Goal: Task Accomplishment & Management: Manage account settings

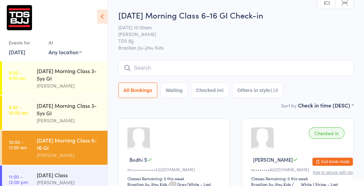
scroll to position [93, 0]
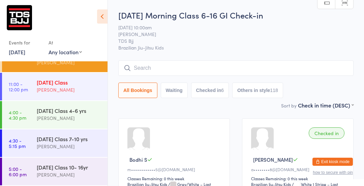
click at [64, 93] on div "[PERSON_NAME]" at bounding box center [69, 90] width 65 height 8
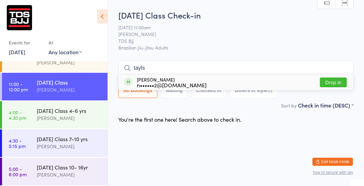
type input "tayls"
click at [339, 79] on button "Drop in" at bounding box center [333, 83] width 27 height 10
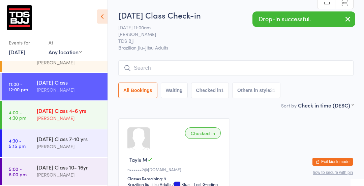
click at [77, 116] on div "[PERSON_NAME]" at bounding box center [69, 118] width 65 height 8
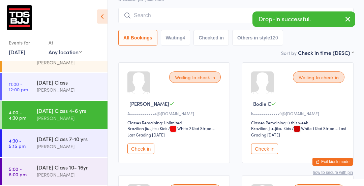
scroll to position [57, 0]
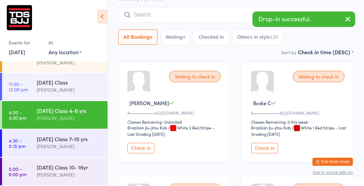
click at [141, 151] on button "Check in" at bounding box center [141, 148] width 27 height 10
click at [142, 146] on button "Check in" at bounding box center [141, 148] width 27 height 10
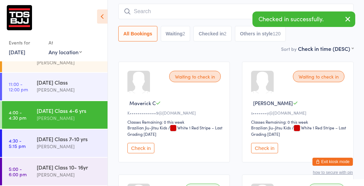
click at [144, 151] on button "Check in" at bounding box center [141, 148] width 27 height 10
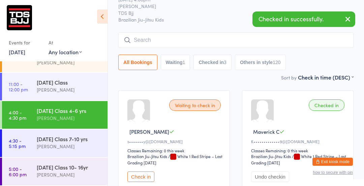
scroll to position [0, 0]
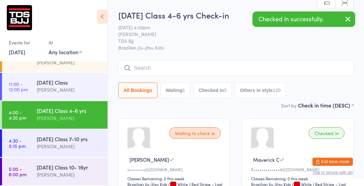
click at [156, 68] on input "search" at bounding box center [235, 68] width 235 height 16
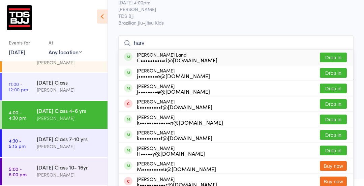
scroll to position [25, 0]
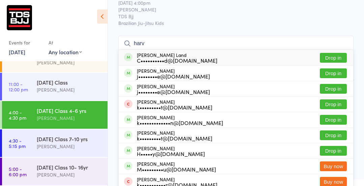
type input "harv"
click at [338, 57] on button "Drop in" at bounding box center [333, 58] width 27 height 10
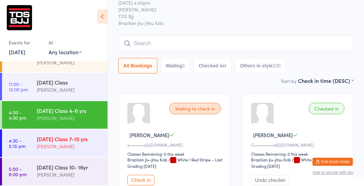
click at [72, 140] on div "[DATE] Class 7-10 yrs" at bounding box center [69, 138] width 65 height 7
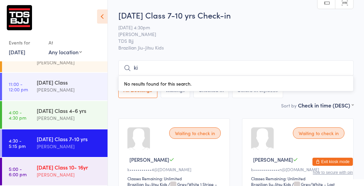
type input "ki"
click at [52, 165] on div "[DATE] Class 10- 16yr" at bounding box center [69, 167] width 65 height 7
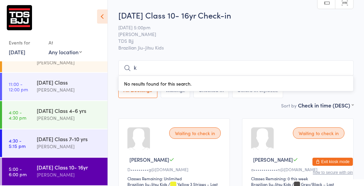
type input "Kingston"
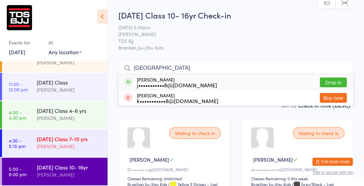
click at [51, 153] on div "Friday Class 7-10 yrs Gary Porter" at bounding box center [72, 143] width 71 height 27
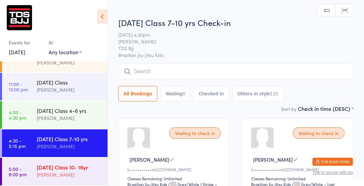
click at [27, 174] on link "5:00 - 6:00 pm [DATE] Class 10- 16yr [PERSON_NAME]" at bounding box center [55, 172] width 106 height 28
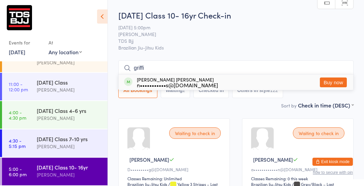
type input "[PERSON_NAME]"
click at [33, 110] on link "4:00 - 4:30 pm Friday Class 4-6 yrs Gary Porter" at bounding box center [55, 115] width 106 height 28
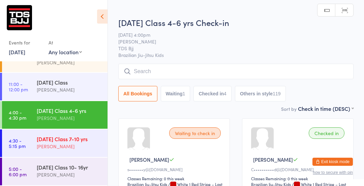
click at [70, 147] on div "[PERSON_NAME]" at bounding box center [69, 147] width 65 height 8
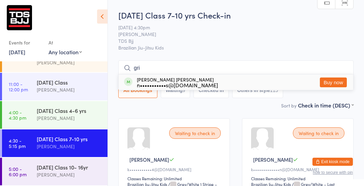
type input "gri"
click at [327, 37] on span "TDS Bjj" at bounding box center [230, 40] width 225 height 7
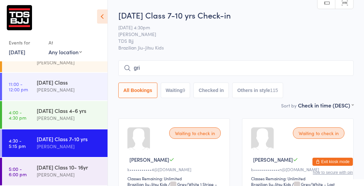
click at [322, 71] on input "gri" at bounding box center [235, 68] width 235 height 16
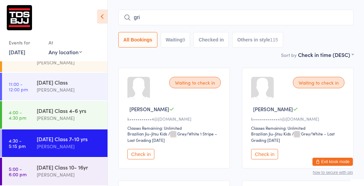
click at [343, 72] on div "Waiting to check in Harrison F k•••••••••••••n@hotmail.com Classes Remaining: U…" at bounding box center [298, 118] width 112 height 101
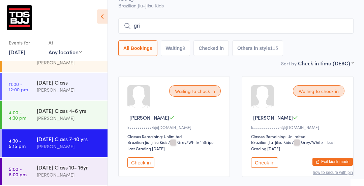
click at [335, 24] on input "gri" at bounding box center [235, 26] width 235 height 16
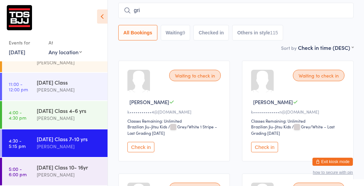
scroll to position [61, 0]
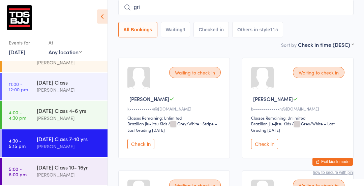
click at [344, 7] on input "gri" at bounding box center [235, 8] width 235 height 16
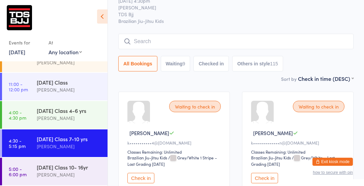
click at [172, 40] on input "search" at bounding box center [235, 42] width 235 height 16
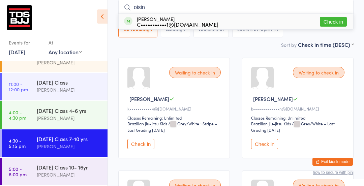
type input "oisin"
click at [334, 25] on button "Check in" at bounding box center [333, 22] width 27 height 10
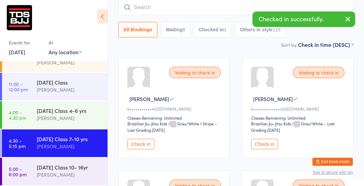
click at [36, 153] on link "4:30 - 5:15 pm [DATE] Class 7-10 yrs [PERSON_NAME]" at bounding box center [55, 144] width 106 height 28
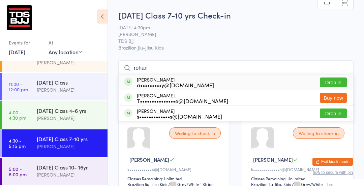
type input "rohan"
click at [334, 81] on button "Drop in" at bounding box center [333, 83] width 27 height 10
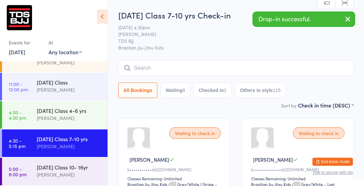
click at [137, 67] on input "search" at bounding box center [235, 68] width 235 height 16
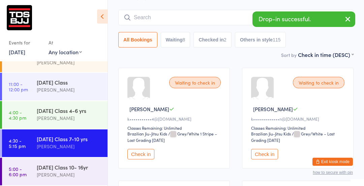
scroll to position [61, 0]
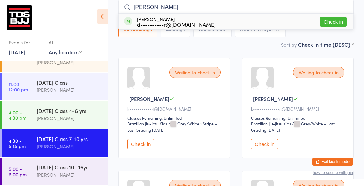
type input "nikolai"
click at [340, 22] on button "Check in" at bounding box center [333, 22] width 27 height 10
type input "dom"
click at [340, 21] on button "Drop in" at bounding box center [333, 22] width 27 height 10
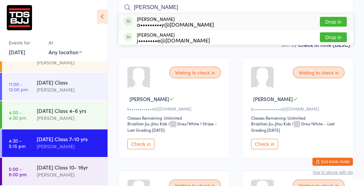
type input "darius"
click at [332, 22] on button "Drop in" at bounding box center [333, 22] width 27 height 10
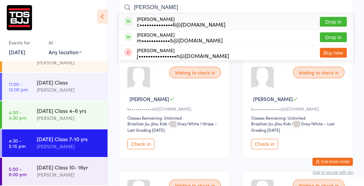
type input "ethan"
click at [339, 22] on button "Drop in" at bounding box center [333, 22] width 27 height 10
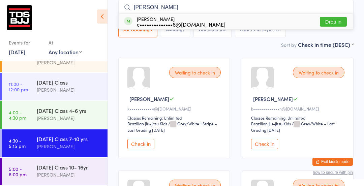
type input "laura"
click at [333, 23] on button "Drop in" at bounding box center [333, 22] width 27 height 10
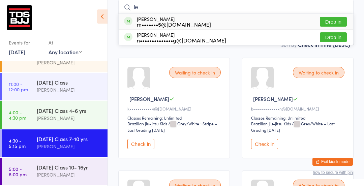
type input "l"
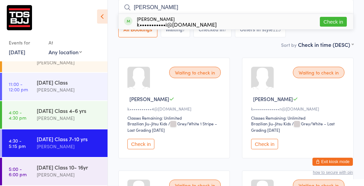
type input "patrick"
click at [342, 21] on button "Check in" at bounding box center [333, 22] width 27 height 10
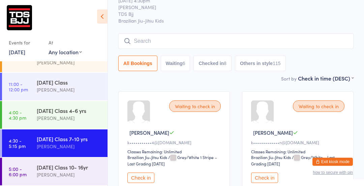
scroll to position [0, 0]
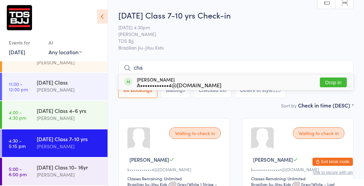
type input "cha"
click at [338, 84] on button "Drop in" at bounding box center [333, 83] width 27 height 10
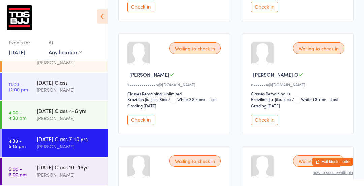
scroll to position [197, 0]
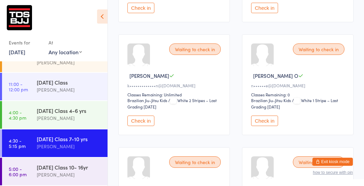
click at [148, 122] on button "Check in" at bounding box center [141, 121] width 27 height 10
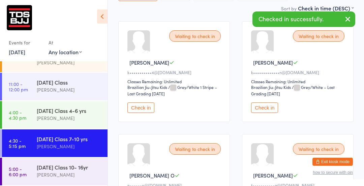
scroll to position [93, 0]
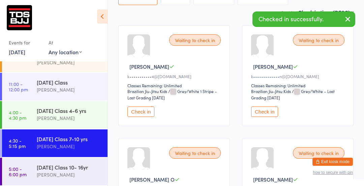
click at [270, 116] on button "Check in" at bounding box center [264, 112] width 27 height 10
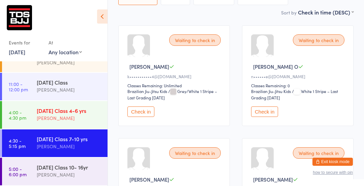
click at [90, 109] on div "[DATE] Class 4-6 yrs" at bounding box center [69, 110] width 65 height 7
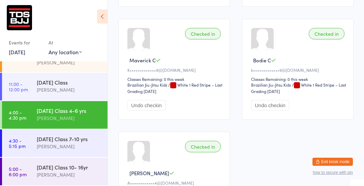
scroll to position [208, 0]
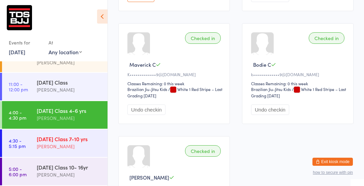
click at [43, 153] on div "Friday Class 7-10 yrs Gary Porter" at bounding box center [72, 143] width 71 height 27
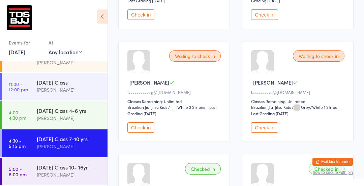
scroll to position [192, 0]
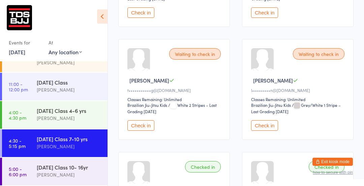
click at [263, 120] on button "Check in" at bounding box center [264, 125] width 27 height 10
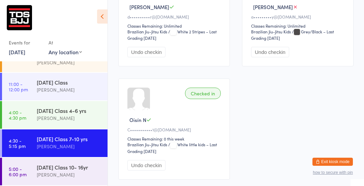
scroll to position [831, 0]
click at [25, 116] on time "4:00 - 4:30 pm" at bounding box center [18, 115] width 18 height 11
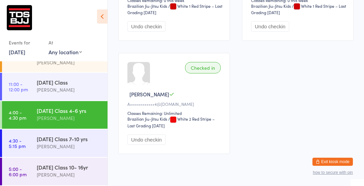
scroll to position [292, 0]
click at [84, 151] on div "Friday Class 7-10 yrs Gary Porter" at bounding box center [72, 143] width 71 height 27
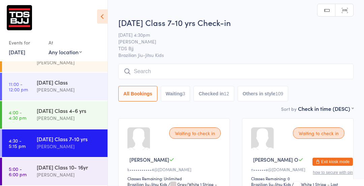
click at [286, 73] on input "search" at bounding box center [235, 72] width 235 height 16
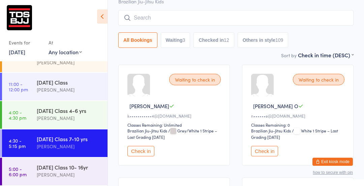
scroll to position [64, 0]
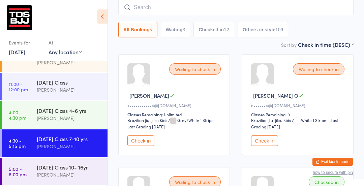
click at [147, 143] on button "Check in" at bounding box center [141, 141] width 27 height 10
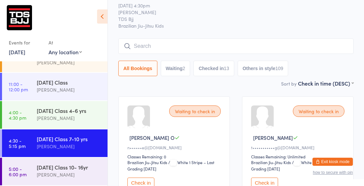
scroll to position [22, 0]
click at [162, 47] on input "search" at bounding box center [235, 46] width 235 height 16
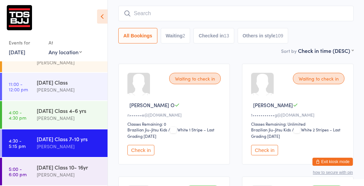
scroll to position [61, 0]
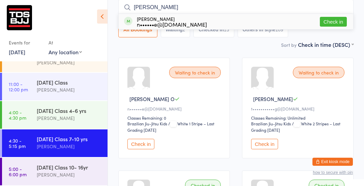
type input "tate"
click at [334, 23] on button "Check in" at bounding box center [333, 22] width 27 height 10
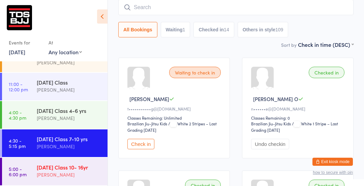
click at [79, 169] on div "[DATE] Class 10- 16yr" at bounding box center [69, 167] width 65 height 7
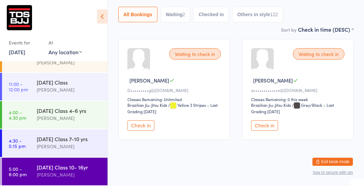
scroll to position [79, 0]
click at [148, 129] on button "Check in" at bounding box center [141, 126] width 27 height 10
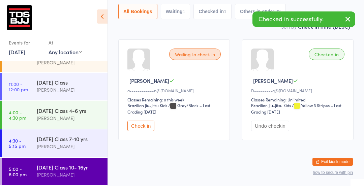
click at [106, 18] on icon at bounding box center [102, 16] width 10 height 14
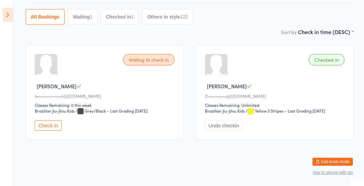
click at [7, 15] on icon at bounding box center [8, 15] width 10 height 14
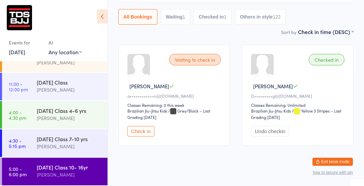
click at [46, 171] on div "[PERSON_NAME]" at bounding box center [69, 175] width 65 height 8
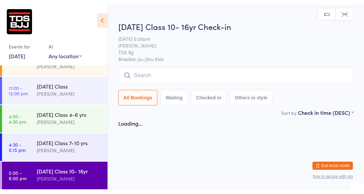
scroll to position [0, 0]
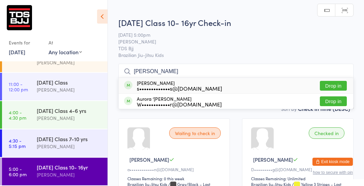
type input "rory day"
click at [334, 85] on button "Drop in" at bounding box center [333, 86] width 27 height 10
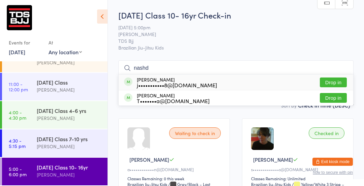
type input "nashd"
click at [328, 82] on button "Drop in" at bounding box center [333, 83] width 27 height 10
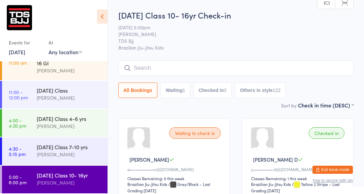
click at [285, 65] on input "search" at bounding box center [235, 68] width 235 height 16
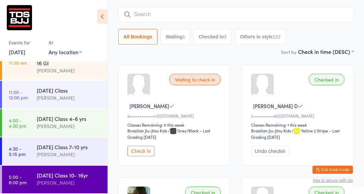
scroll to position [61, 0]
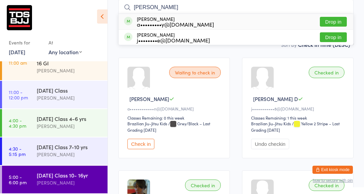
type input "darius"
click at [336, 23] on button "Drop in" at bounding box center [333, 22] width 27 height 10
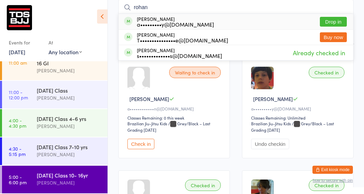
type input "rohan"
click at [337, 22] on button "Drop in" at bounding box center [333, 22] width 27 height 10
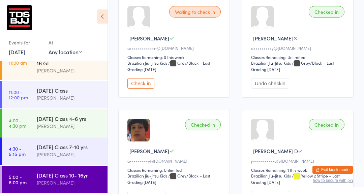
scroll to position [0, 0]
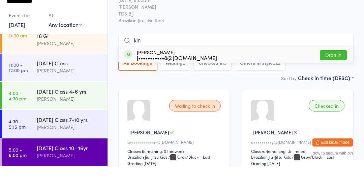
type input "kin"
click at [332, 86] on button "Drop in" at bounding box center [333, 83] width 27 height 10
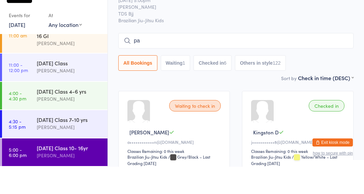
type input "p"
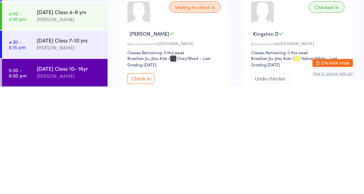
scroll to position [19, 0]
click at [28, 150] on link "4:30 - 5:15 pm [DATE] Class 7-10 yrs [PERSON_NAME]" at bounding box center [55, 152] width 106 height 28
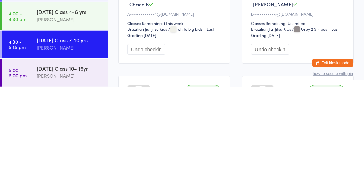
scroll to position [389, 0]
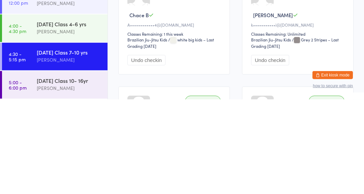
click at [19, 174] on time "5:00 - 6:00 pm" at bounding box center [18, 179] width 18 height 11
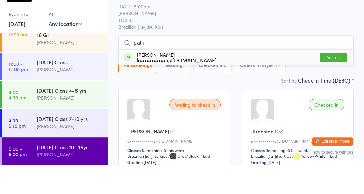
type input "patri"
click at [336, 86] on button "Drop in" at bounding box center [333, 86] width 27 height 10
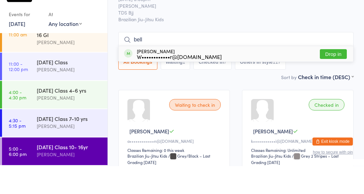
type input "bella"
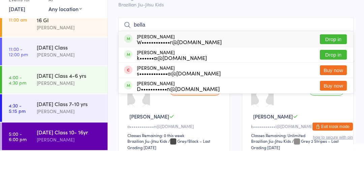
click at [345, 68] on input "bella" at bounding box center [235, 68] width 235 height 16
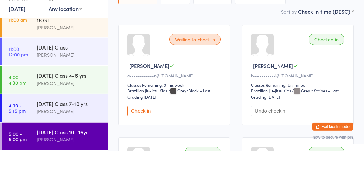
scroll to position [61, 0]
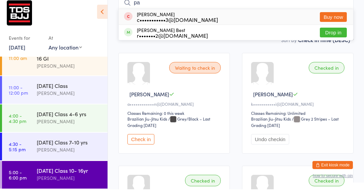
type input "p"
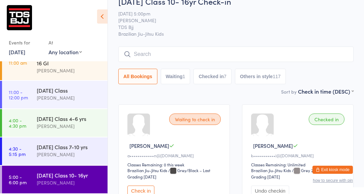
scroll to position [0, 0]
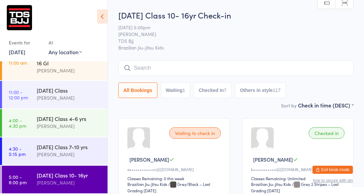
click at [315, 69] on input "search" at bounding box center [235, 68] width 235 height 16
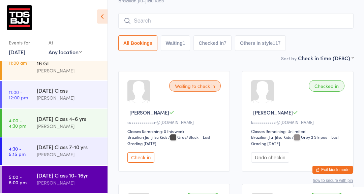
scroll to position [61, 0]
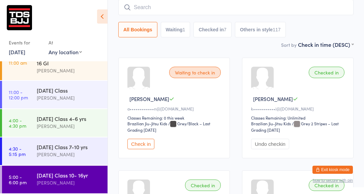
click at [30, 154] on link "4:30 - 5:15 pm [DATE] Class 7-10 yrs [PERSON_NAME]" at bounding box center [55, 152] width 106 height 28
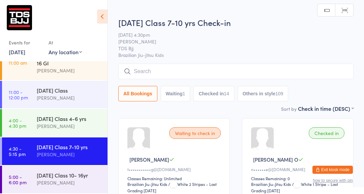
click at [302, 71] on input "search" at bounding box center [235, 72] width 235 height 16
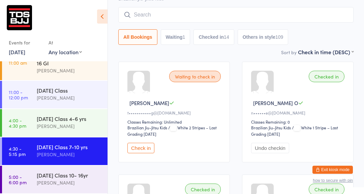
scroll to position [64, 0]
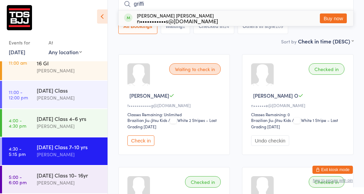
type input "[PERSON_NAME]"
click at [343, 2] on input "[PERSON_NAME]" at bounding box center [235, 4] width 235 height 16
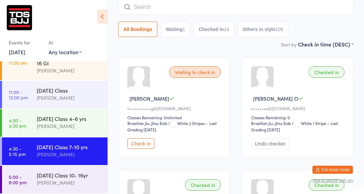
scroll to position [61, 0]
click at [349, 26] on div "All Bookings Waiting 1 Checked in 14 Others in style 109" at bounding box center [235, 30] width 235 height 16
click at [338, 172] on button "Exit kiosk mode" at bounding box center [333, 170] width 40 height 8
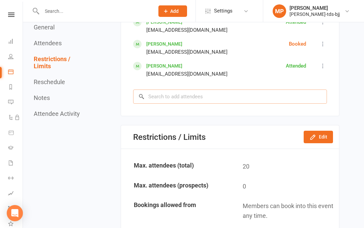
click at [196, 89] on input "search" at bounding box center [230, 96] width 194 height 14
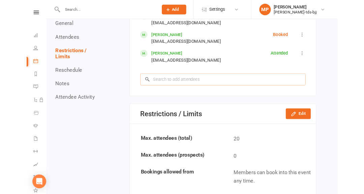
scroll to position [710, 0]
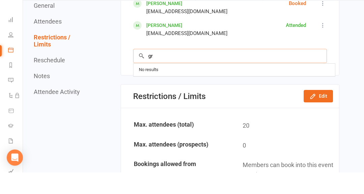
type input "g"
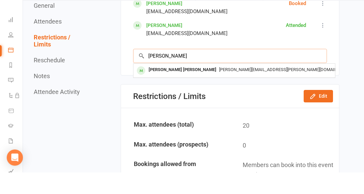
type input "[PERSON_NAME]"
click at [162, 87] on div "[PERSON_NAME] [PERSON_NAME]" at bounding box center [182, 92] width 73 height 10
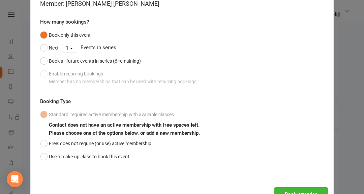
scroll to position [69, 0]
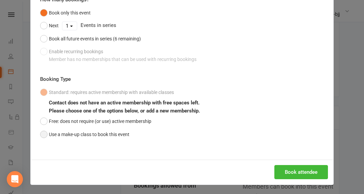
click at [41, 135] on button "Use a make-up class to book this event" at bounding box center [84, 134] width 89 height 13
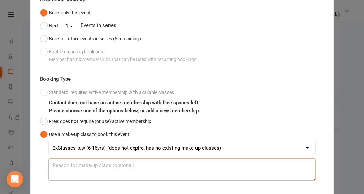
click at [97, 166] on textarea at bounding box center [182, 170] width 268 height 22
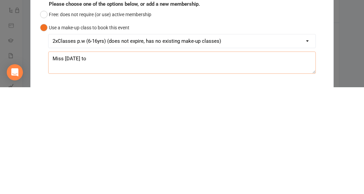
scroll to position [108, 0]
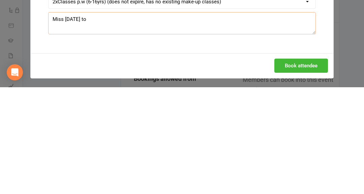
type textarea "Miss Monday to"
click at [309, 175] on button "Book attendee" at bounding box center [302, 173] width 54 height 14
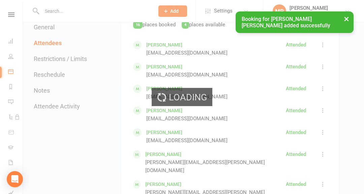
scroll to position [378, 0]
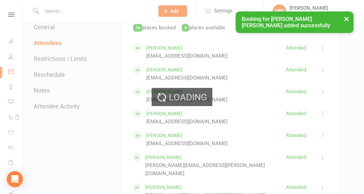
click at [8, 11] on div "× Booking for Griffin Urbas added successfully" at bounding box center [178, 11] width 356 height 0
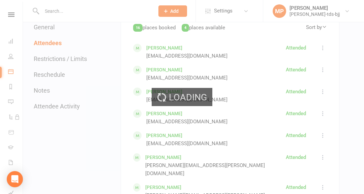
click at [11, 14] on div "Loading" at bounding box center [182, 97] width 364 height 194
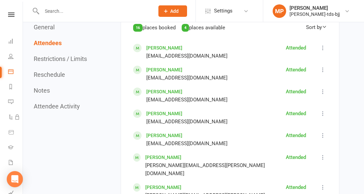
click at [9, 72] on icon at bounding box center [10, 71] width 5 height 5
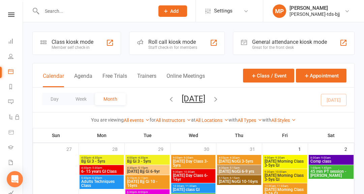
click at [84, 43] on div "Class kiosk mode" at bounding box center [73, 42] width 42 height 6
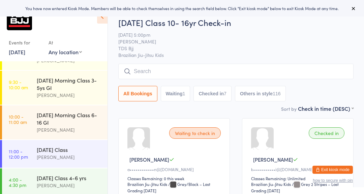
scroll to position [85, 0]
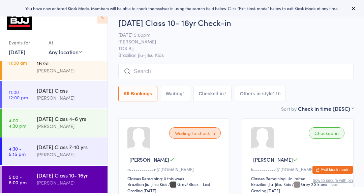
click at [289, 71] on input "search" at bounding box center [235, 72] width 235 height 16
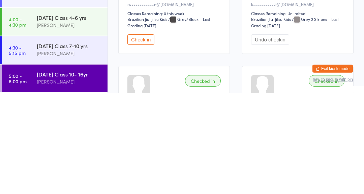
scroll to position [66, 0]
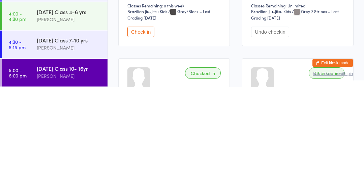
click at [30, 152] on link "4:30 - 5:15 pm [DATE] Class 7-10 yrs [PERSON_NAME]" at bounding box center [55, 152] width 106 height 28
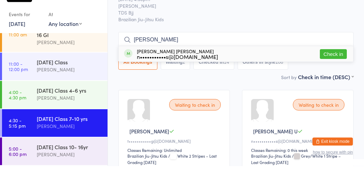
type input "[PERSON_NAME]"
click at [335, 84] on button "Check in" at bounding box center [333, 83] width 27 height 10
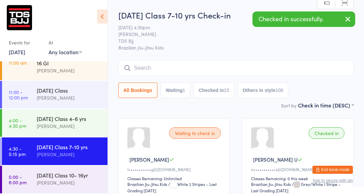
click at [330, 65] on input "search" at bounding box center [235, 68] width 235 height 16
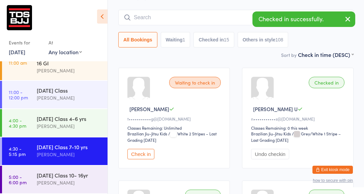
click at [324, 39] on div "[DATE] Class 7-10 yrs Check-in [DATE] 4:30pm [PERSON_NAME] TDS Bjj Brazilian Ji…" at bounding box center [235, 5] width 235 height 92
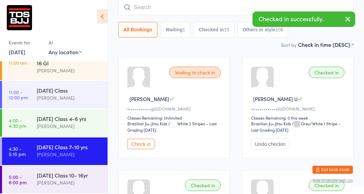
click at [31, 183] on link "5:00 - 6:00 pm [DATE] Class 10- 16yr [PERSON_NAME]" at bounding box center [55, 180] width 106 height 28
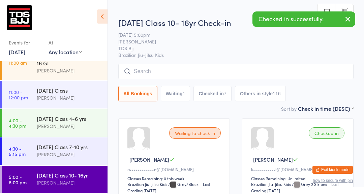
click at [312, 52] on span "Brazilian Jiu-Jitsu Kids" at bounding box center [235, 55] width 235 height 7
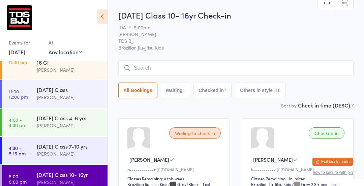
click at [221, 67] on input "search" at bounding box center [235, 68] width 235 height 16
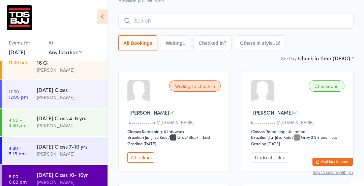
scroll to position [61, 0]
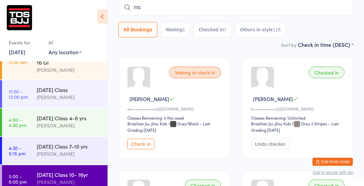
type input "m"
